Goal: Find specific page/section: Find specific page/section

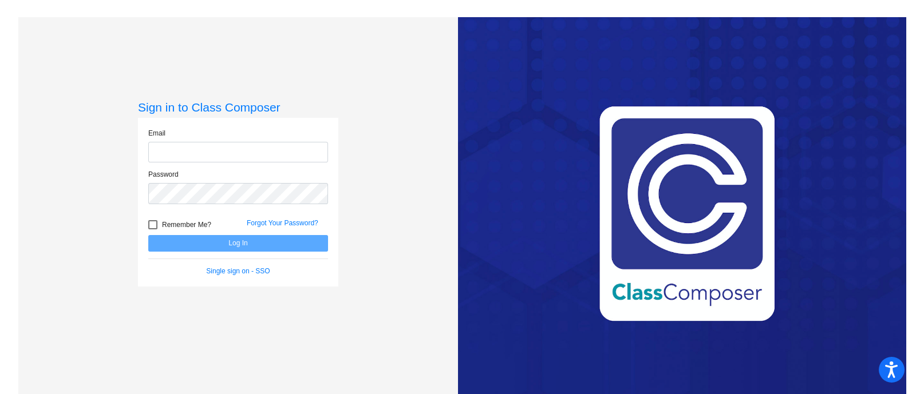
type input "[EMAIL_ADDRESS][PERSON_NAME][DOMAIN_NAME]"
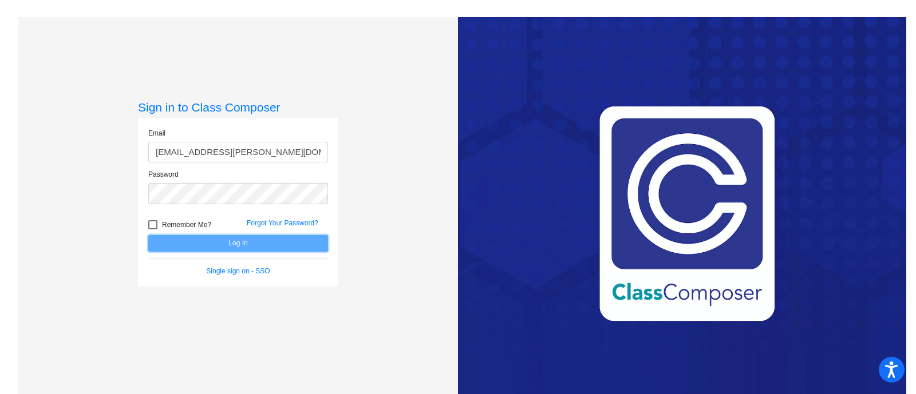
click at [224, 243] on button "Log In" at bounding box center [238, 243] width 180 height 17
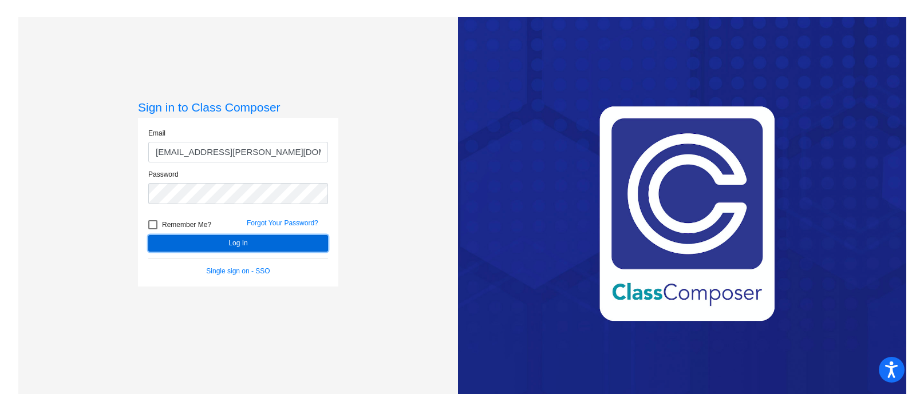
click at [224, 243] on button "Log In" at bounding box center [238, 243] width 180 height 17
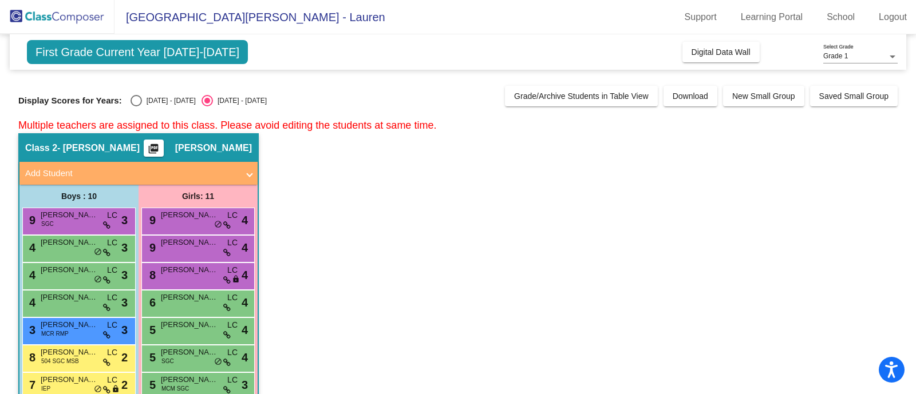
click at [154, 53] on span "First Grade Current Year [DATE]-[DATE]" at bounding box center [137, 52] width 221 height 24
click at [312, 101] on div "Display Scores for Years: [DATE] - [DATE] [DATE] - [DATE]" at bounding box center [258, 100] width 481 height 11
click at [862, 56] on div "Grade 1" at bounding box center [855, 57] width 64 height 8
click at [862, 56] on span "Grade 1" at bounding box center [860, 56] width 74 height 21
click at [695, 271] on app-classroom "Class 2 - [PERSON_NAME] picture_as_pdf [PERSON_NAME] Add Student First Name Las…" at bounding box center [457, 330] width 879 height 395
